Goal: Task Accomplishment & Management: Use online tool/utility

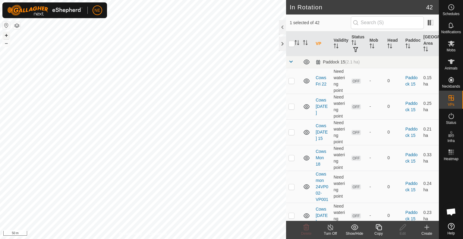
click at [7, 36] on button "+" at bounding box center [6, 35] width 7 height 7
click at [381, 230] on div "Copy" at bounding box center [379, 232] width 24 height 5
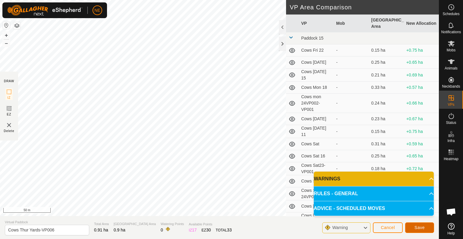
click at [420, 229] on span "Save" at bounding box center [420, 227] width 10 height 5
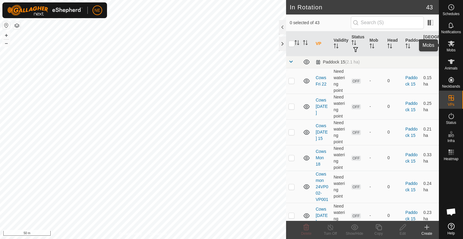
click at [447, 49] on span "Mobs" at bounding box center [451, 50] width 9 height 4
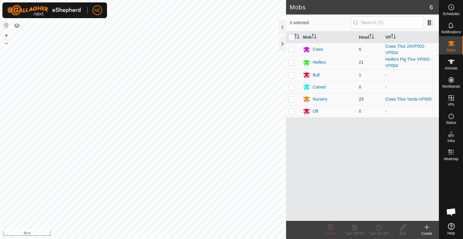
click at [291, 99] on p-checkbox at bounding box center [292, 98] width 6 height 5
checkbox input "true"
click at [381, 231] on div "Turn On VP" at bounding box center [379, 232] width 24 height 5
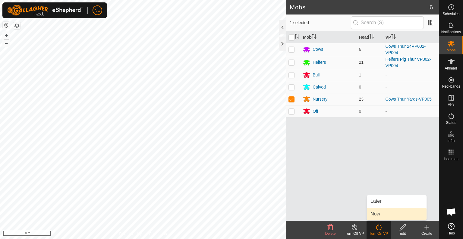
click at [380, 213] on link "Now" at bounding box center [397, 213] width 60 height 12
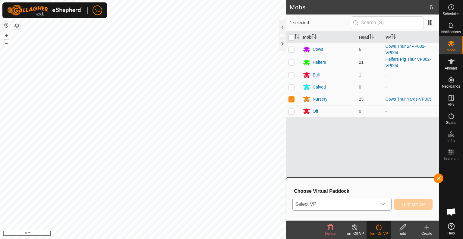
click at [382, 205] on icon "dropdown trigger" at bounding box center [383, 203] width 5 height 5
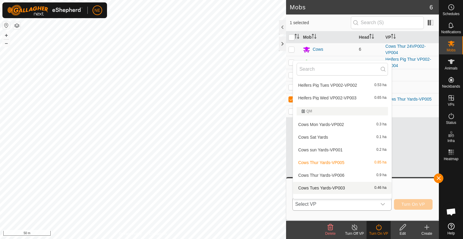
scroll to position [465, 0]
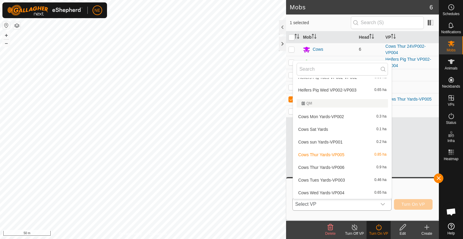
click at [319, 180] on li "Cows Tues Yards-VP003 0.46 ha" at bounding box center [342, 180] width 99 height 12
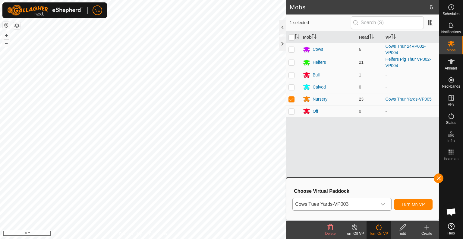
click at [381, 204] on icon "dropdown trigger" at bounding box center [383, 203] width 5 height 5
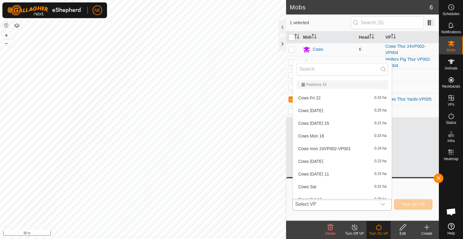
scroll to position [452, 0]
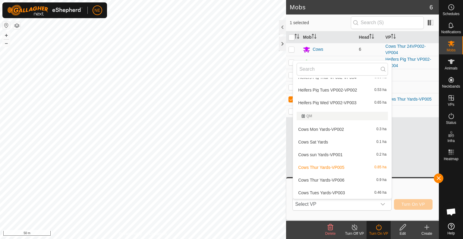
click at [349, 179] on li "Cows Thur Yards-VP006 0.9 ha" at bounding box center [342, 180] width 99 height 12
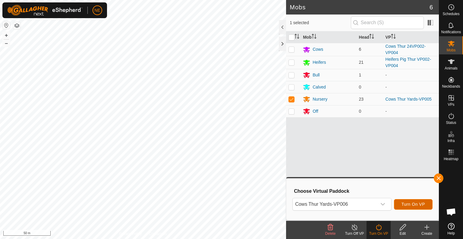
click at [416, 206] on span "Turn On VP" at bounding box center [414, 203] width 24 height 5
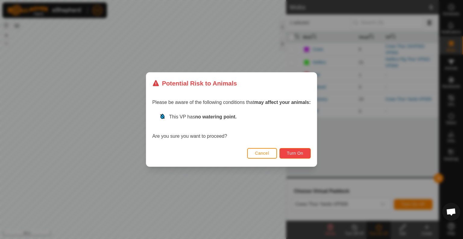
click at [293, 156] on button "Turn On" at bounding box center [295, 153] width 31 height 11
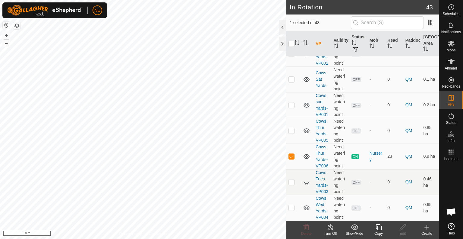
scroll to position [1167, 0]
checkbox input "true"
checkbox input "false"
checkbox input "true"
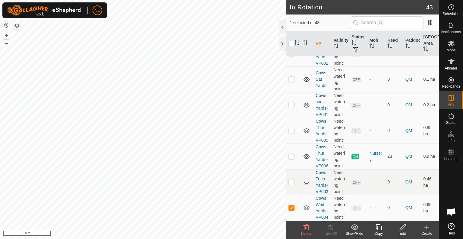
checkbox input "true"
checkbox input "false"
click at [376, 230] on icon at bounding box center [379, 226] width 8 height 7
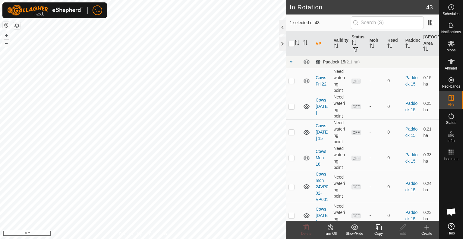
click at [381, 227] on icon at bounding box center [379, 227] width 6 height 6
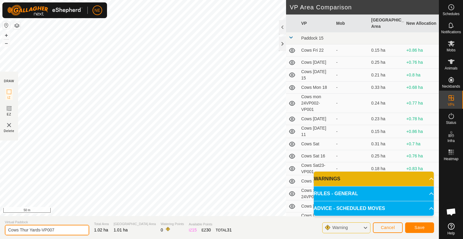
click at [28, 230] on input "Cows Thur Yards-VP007" at bounding box center [47, 229] width 84 height 11
type input "Cows Fri Yards-VP007"
click at [422, 224] on button "Save" at bounding box center [419, 227] width 29 height 11
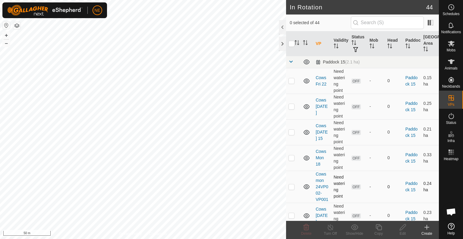
scroll to position [2, 0]
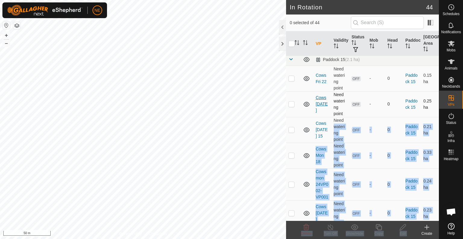
drag, startPoint x: 422, startPoint y: 224, endPoint x: 325, endPoint y: 104, distance: 154.2
click at [325, 104] on article "In Rotation 44 0 selected of 44 VP Validity Status Mob Head Paddock Grazing Are…" at bounding box center [362, 119] width 153 height 239
checkbox input "true"
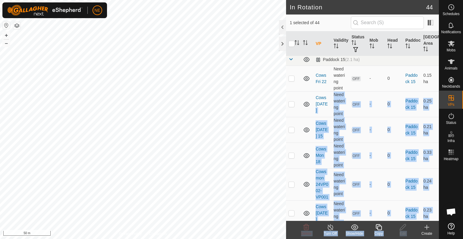
click at [378, 229] on icon at bounding box center [379, 226] width 8 height 7
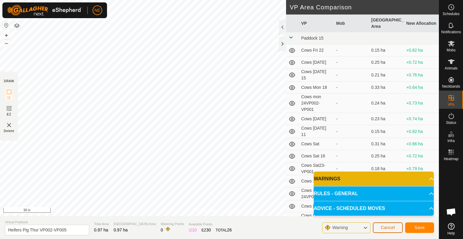
click at [387, 232] on button "Cancel" at bounding box center [388, 227] width 30 height 11
